Goal: Find specific page/section: Find specific page/section

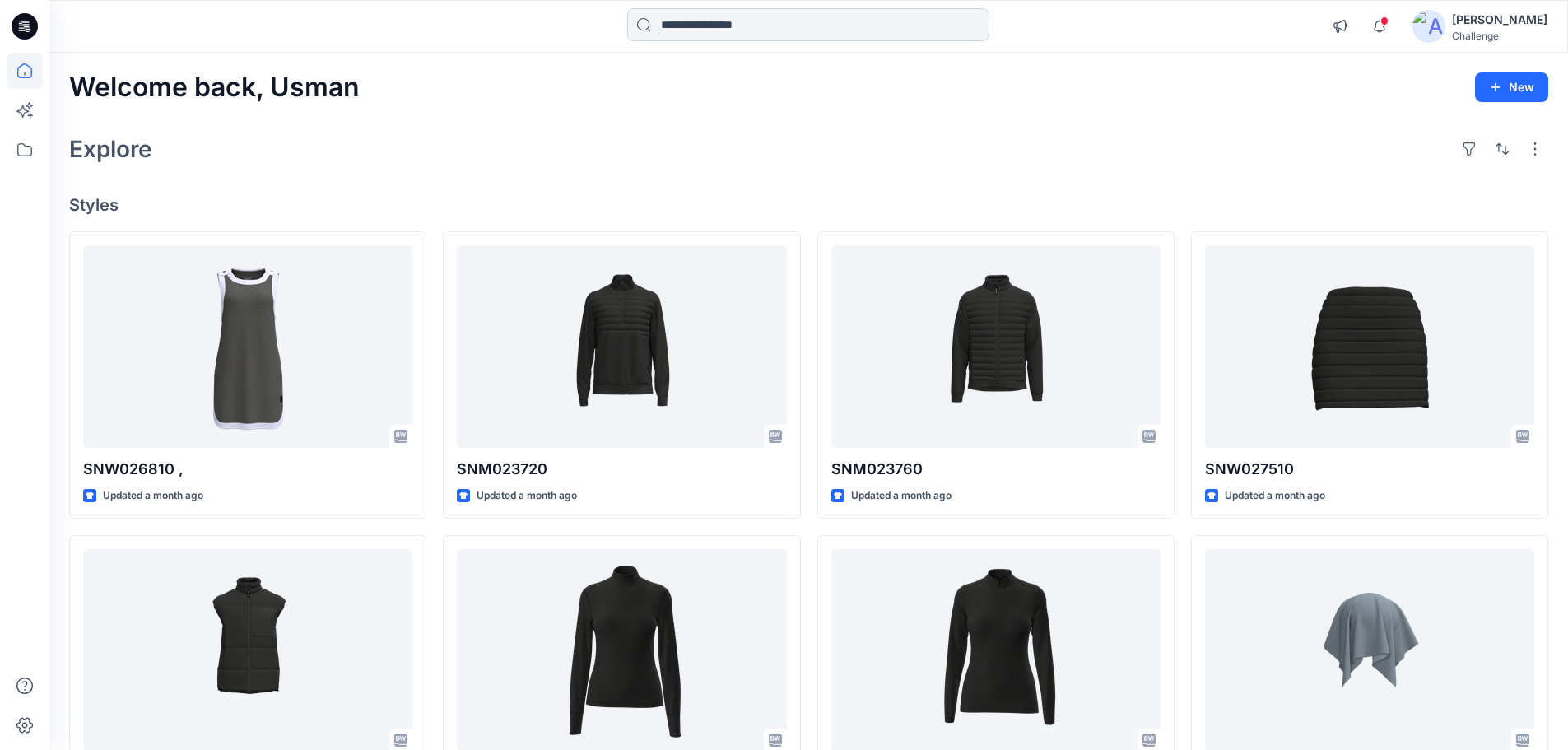
click at [786, 28] on input at bounding box center [808, 24] width 362 height 32
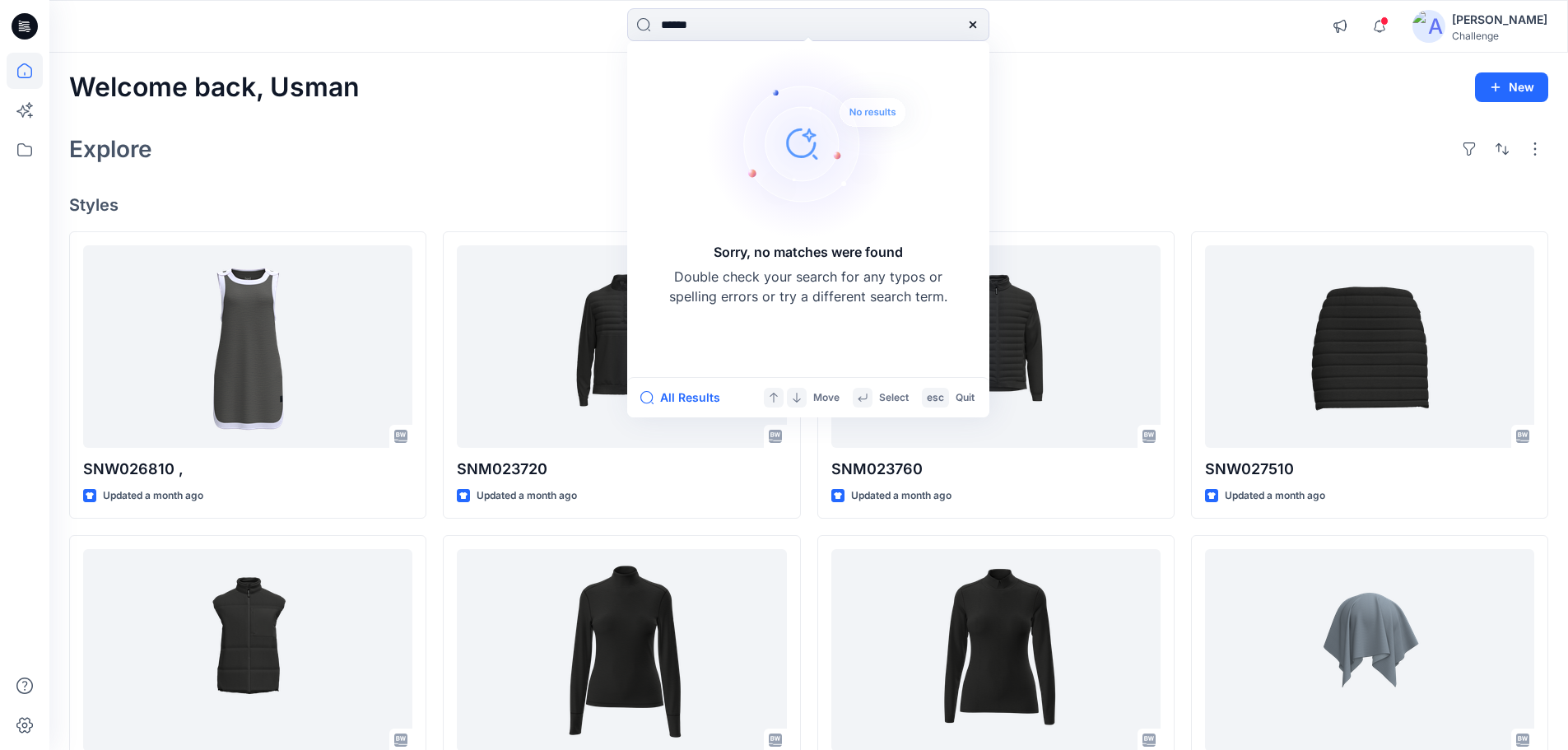
type input "******"
click at [974, 24] on icon at bounding box center [972, 25] width 7 height 7
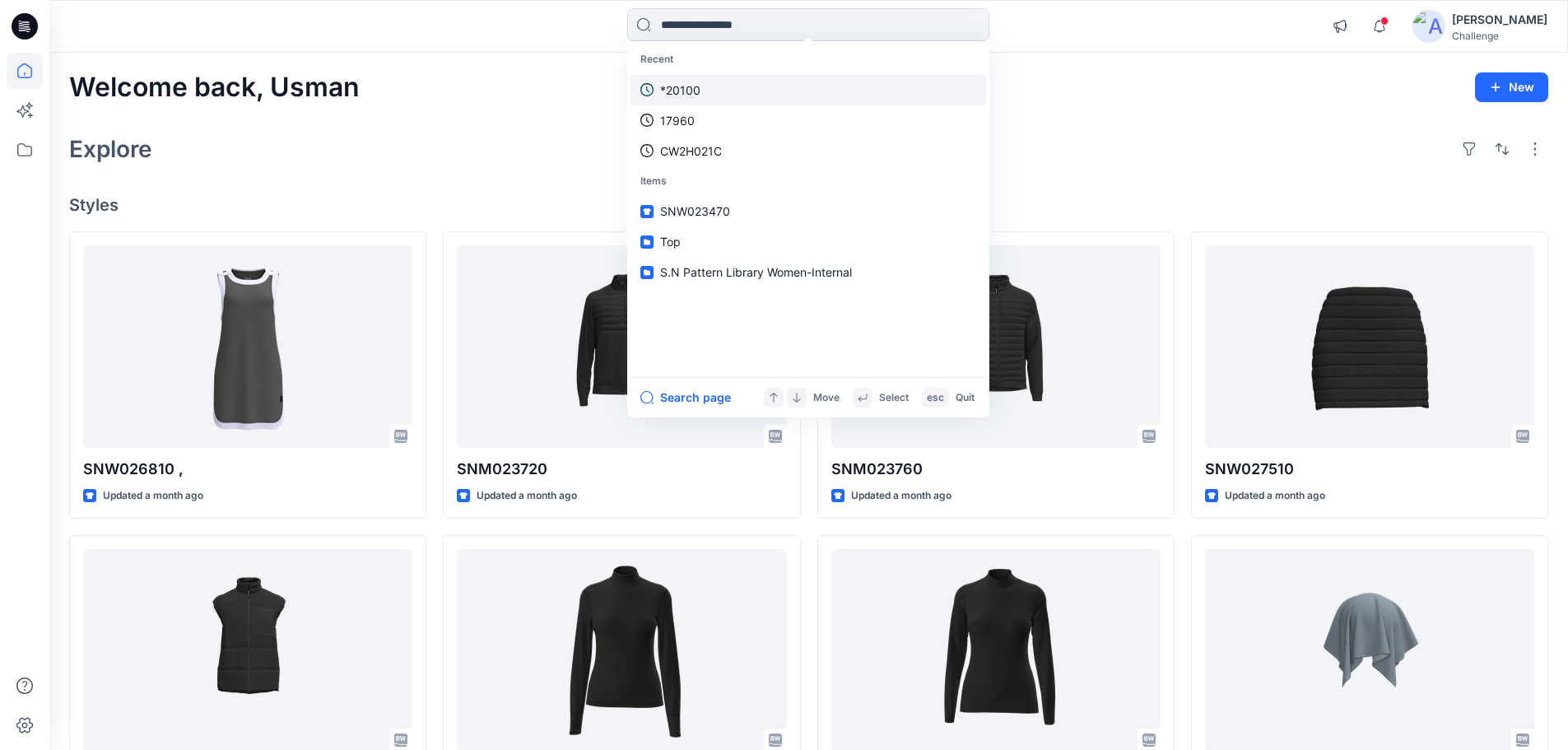
click at [827, 87] on link "*20100" at bounding box center [808, 89] width 356 height 30
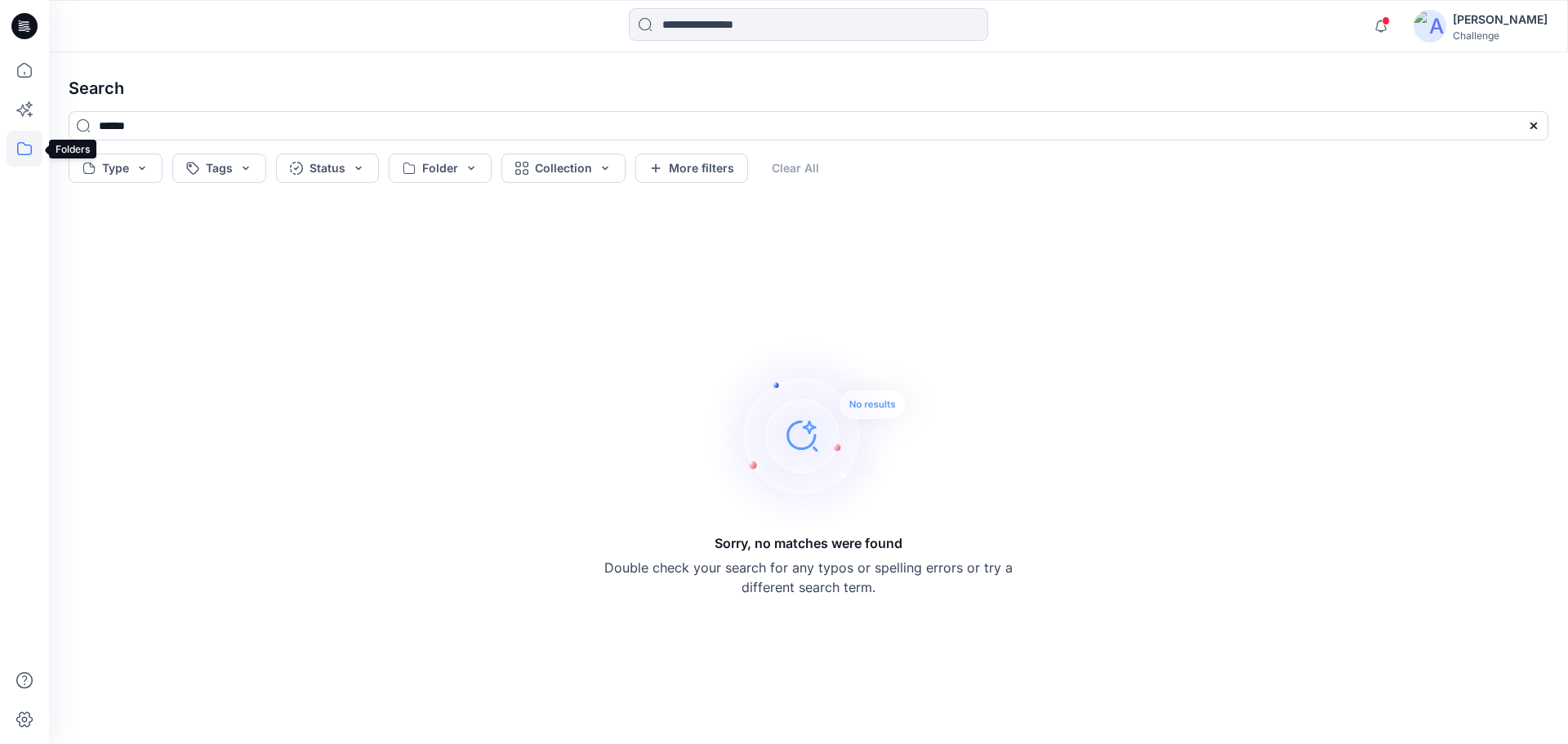
click at [35, 151] on icon at bounding box center [24, 148] width 36 height 36
click at [148, 125] on div at bounding box center [155, 127] width 186 height 32
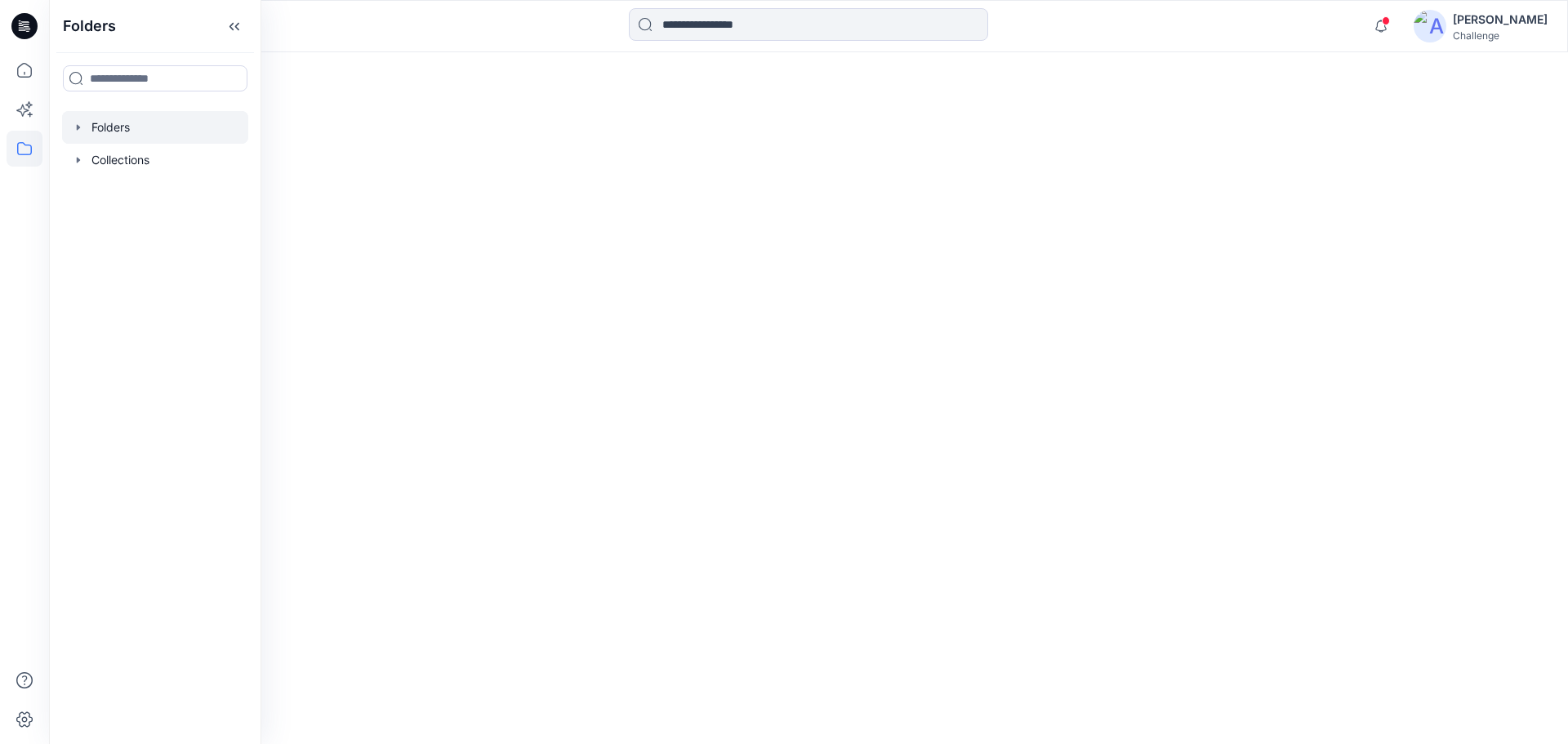
click at [148, 125] on div at bounding box center [155, 127] width 186 height 32
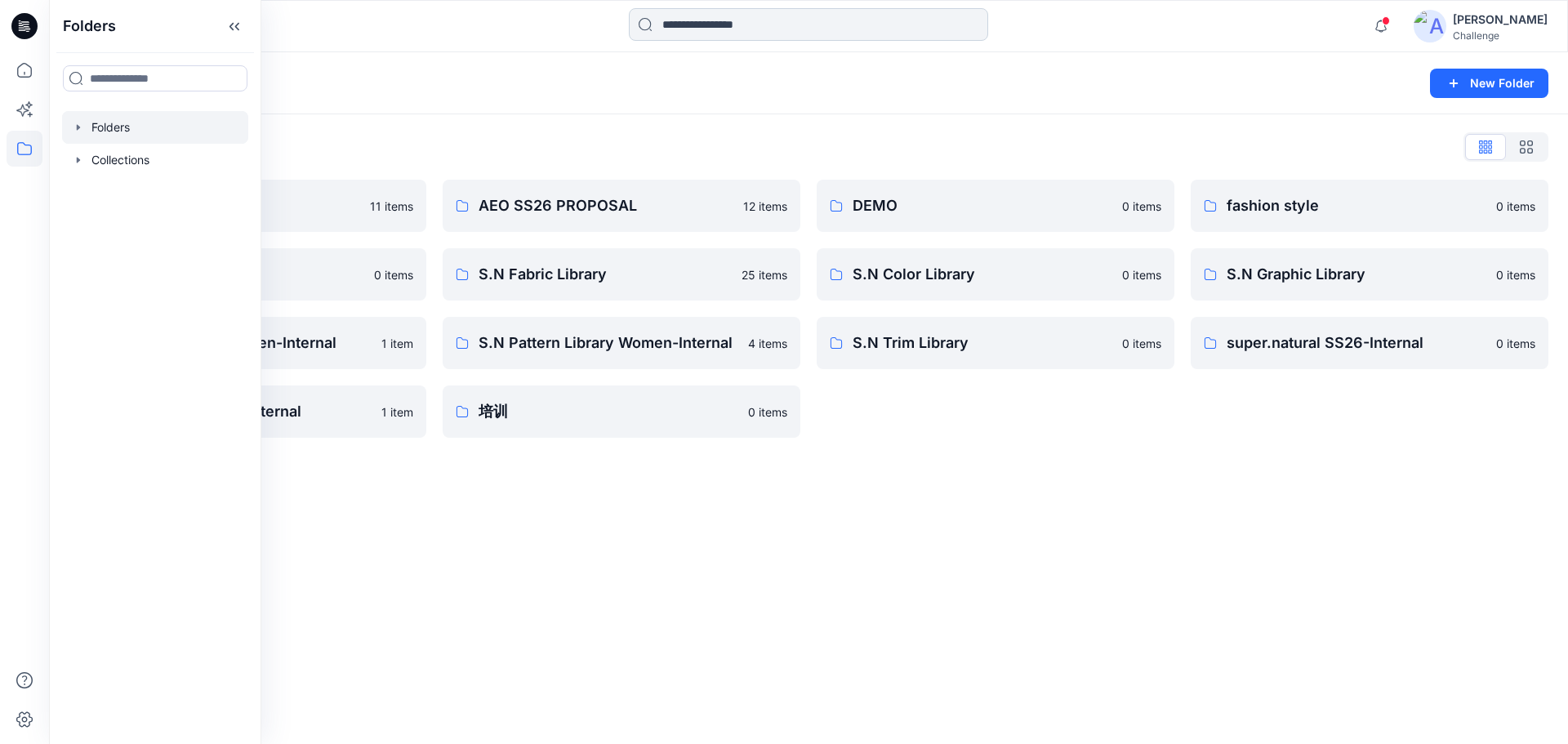
click at [810, 22] on input at bounding box center [808, 23] width 359 height 32
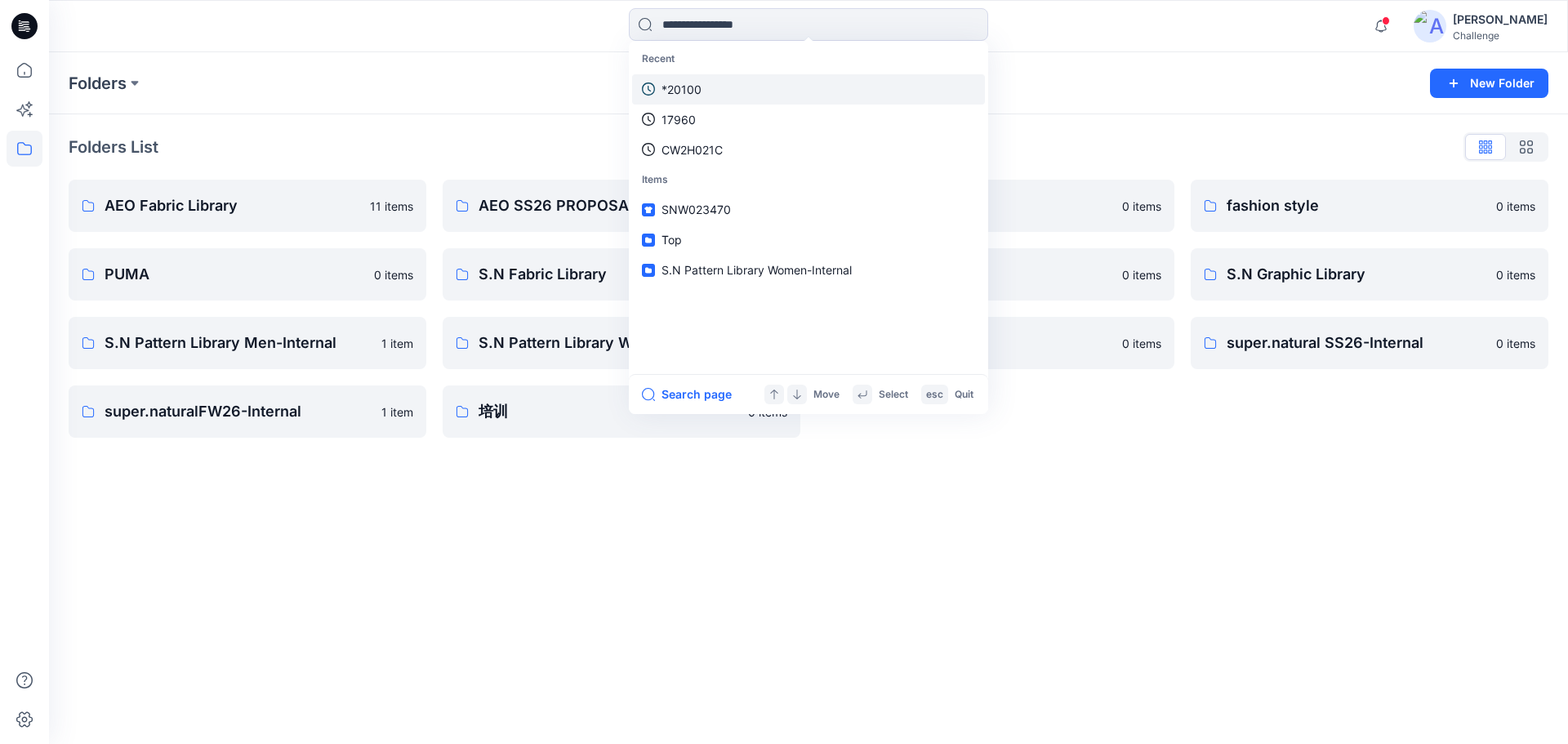
click at [792, 97] on link "*20100" at bounding box center [808, 89] width 353 height 30
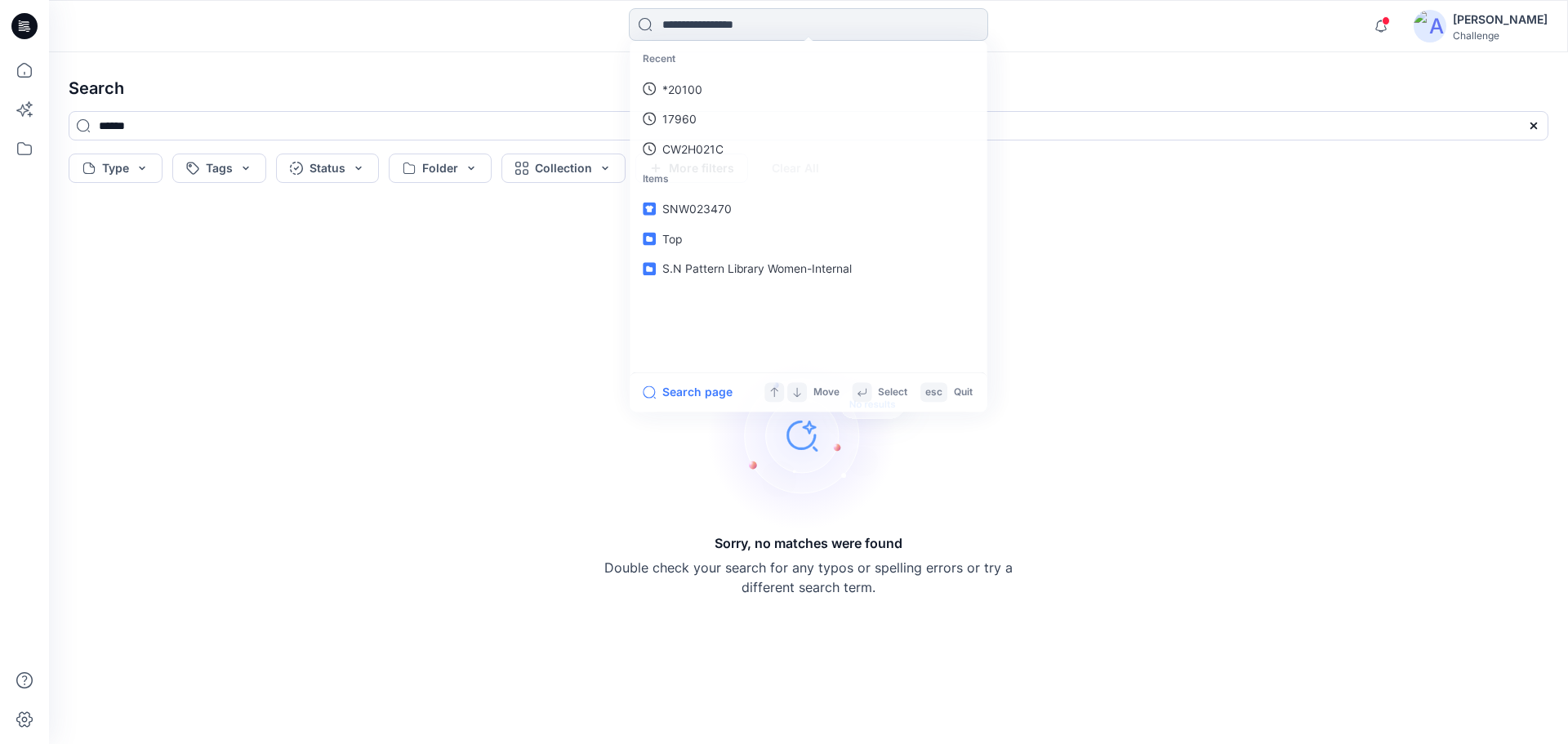
click at [800, 29] on input at bounding box center [808, 23] width 359 height 32
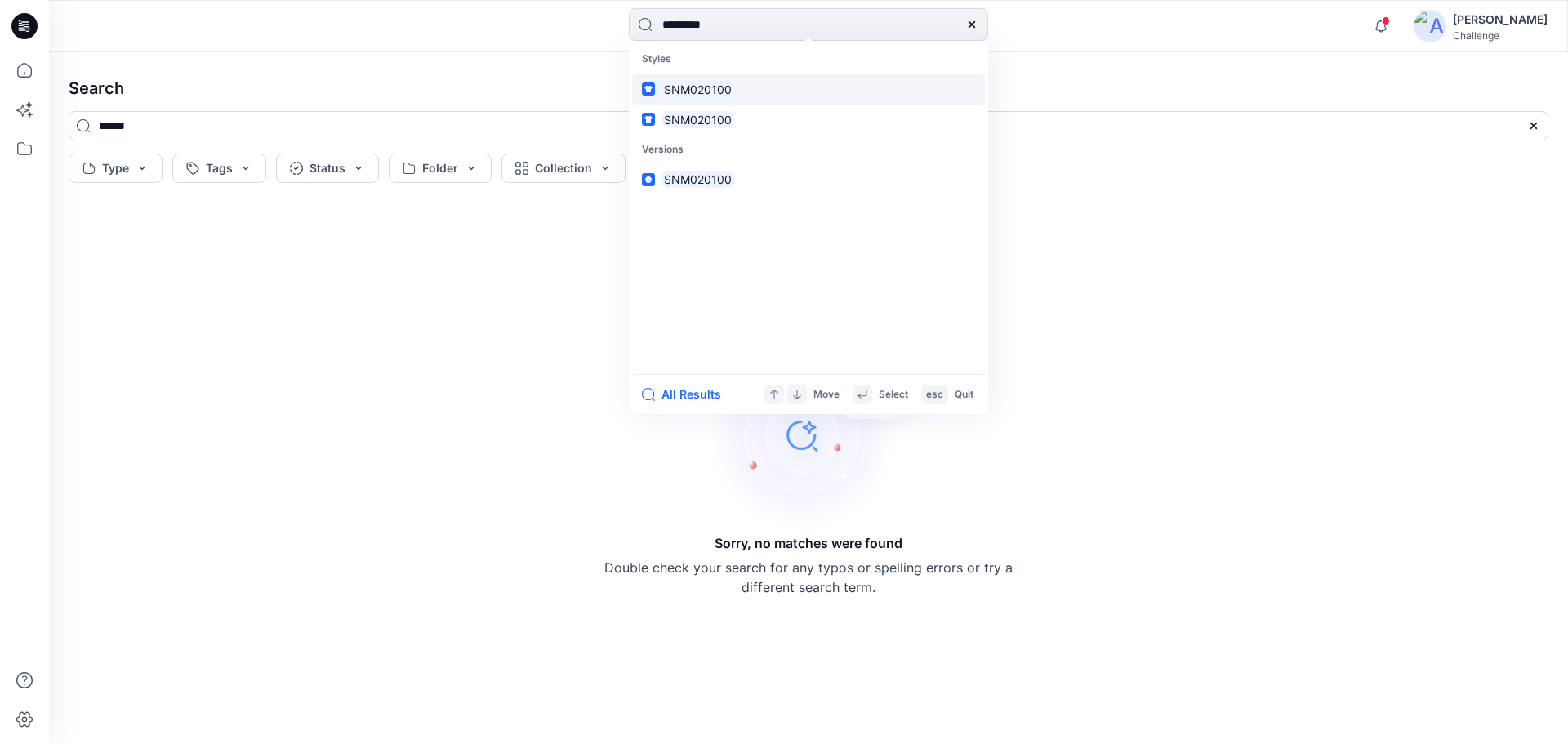
type input "*********"
click at [694, 90] on mark "SNM020100" at bounding box center [697, 89] width 73 height 19
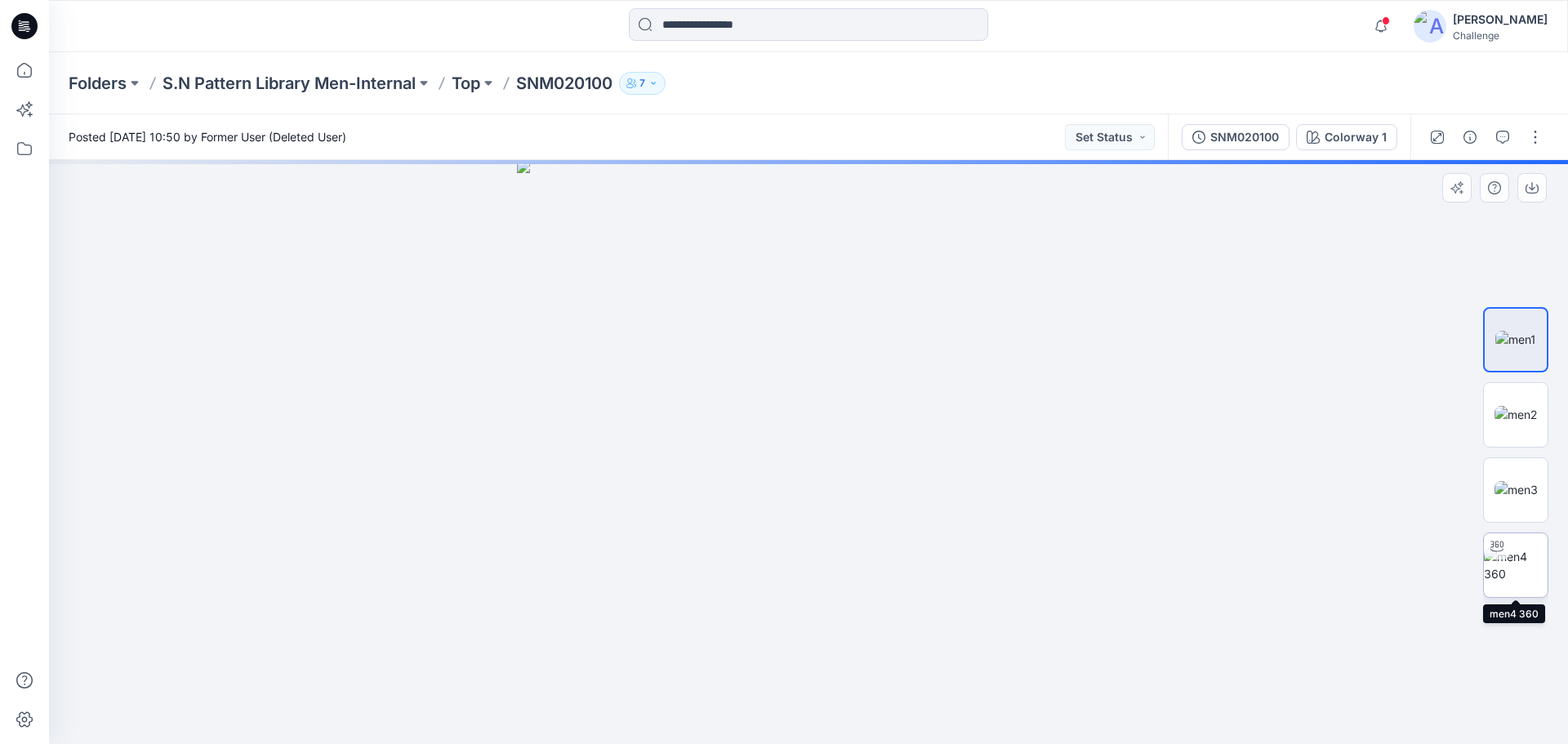
click at [1529, 570] on img at bounding box center [1514, 565] width 63 height 34
drag, startPoint x: 836, startPoint y: 216, endPoint x: 832, endPoint y: 334, distance: 118.1
click at [832, 334] on img at bounding box center [808, 367] width 1160 height 754
